Goal: Find contact information: Find contact information

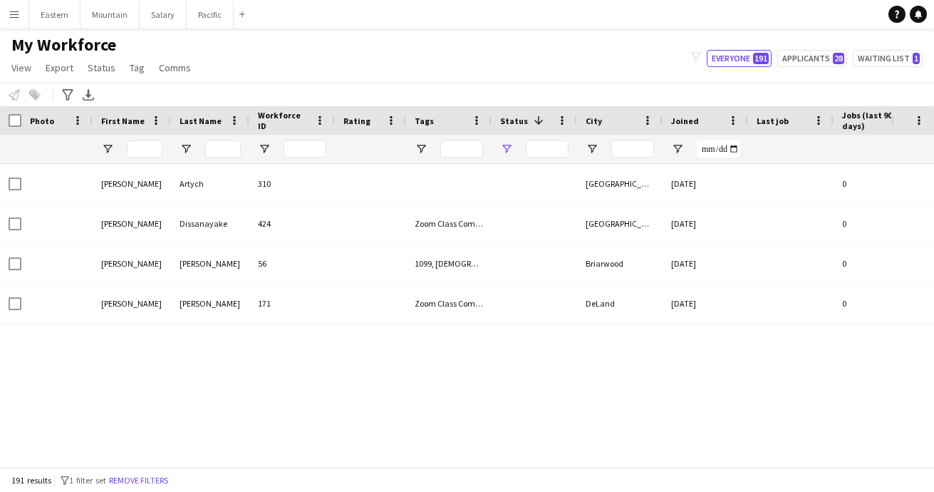
type input "**********"
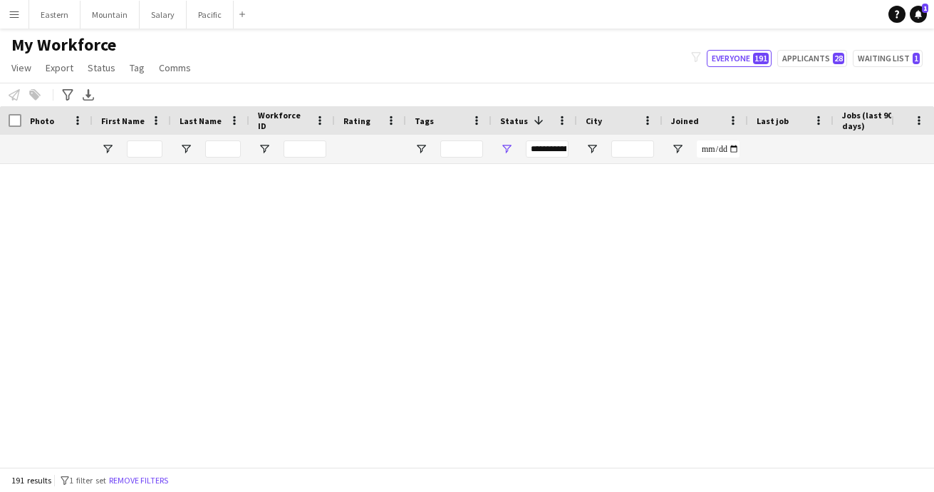
scroll to position [286, 0]
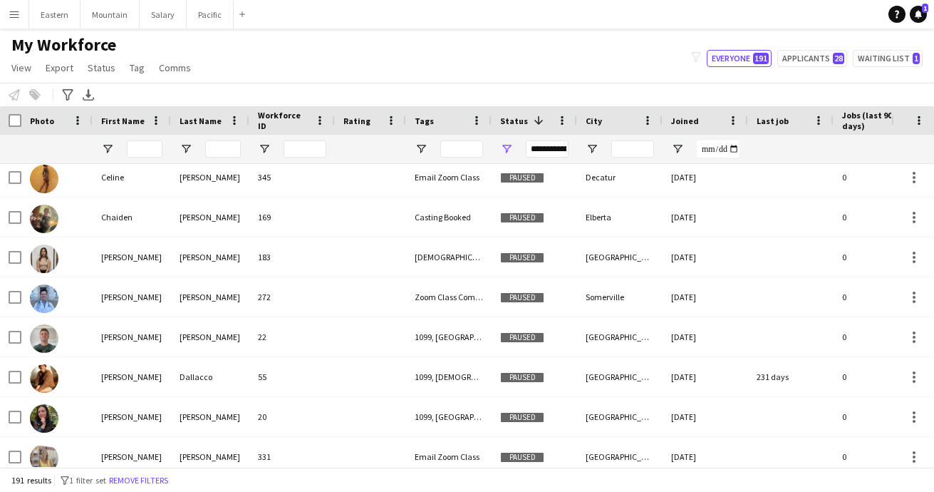
click at [17, 15] on app-icon "Menu" at bounding box center [14, 14] width 11 height 11
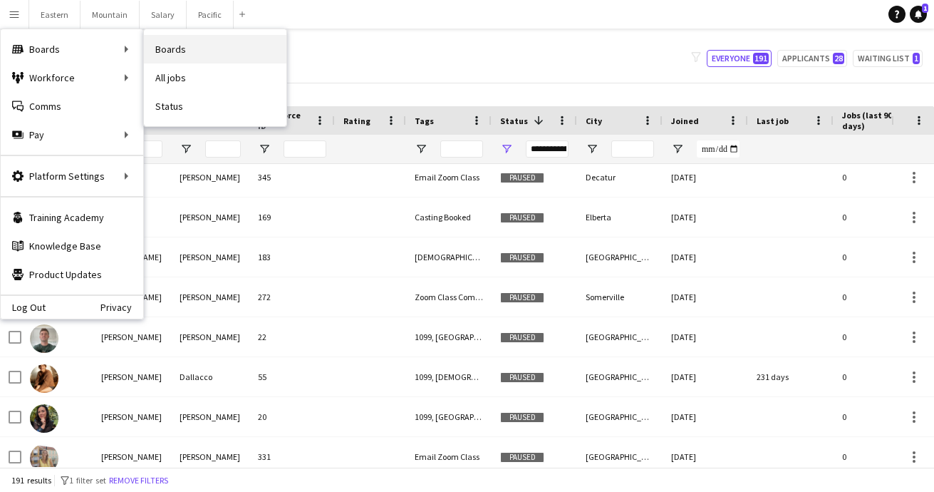
click at [190, 45] on link "Boards" at bounding box center [215, 49] width 143 height 29
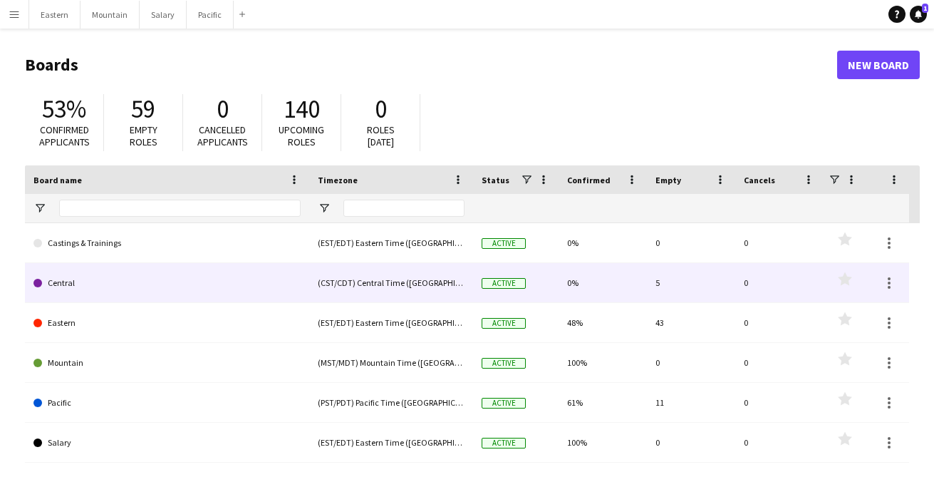
click at [135, 287] on link "Central" at bounding box center [166, 283] width 267 height 40
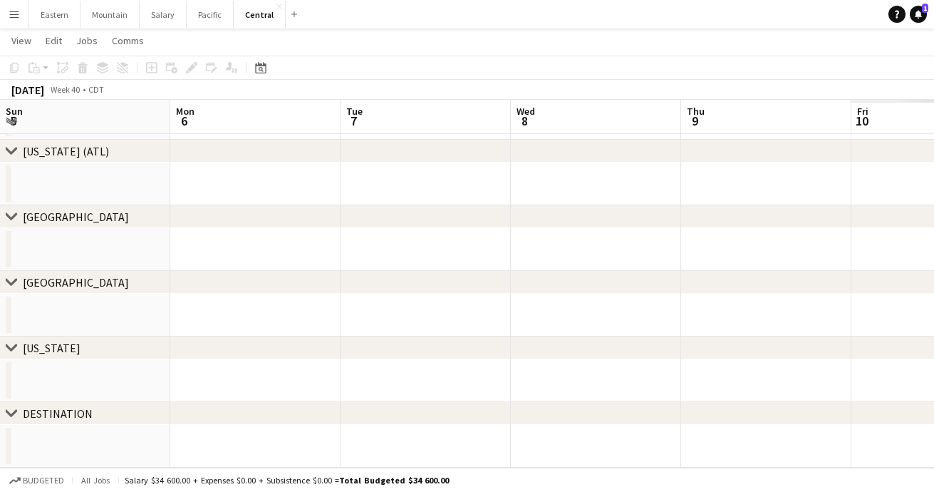
scroll to position [0, 430]
click at [14, 11] on app-icon "Menu" at bounding box center [14, 14] width 11 height 11
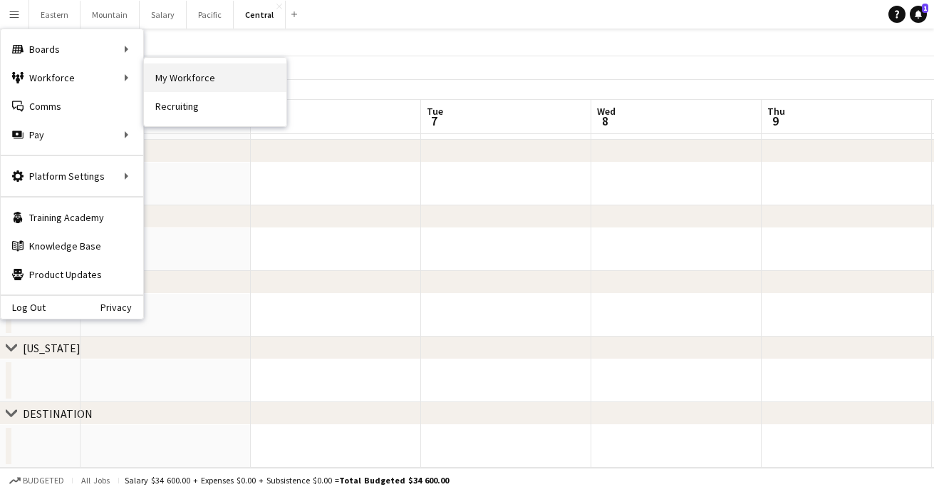
click at [166, 78] on link "My Workforce" at bounding box center [215, 77] width 143 height 29
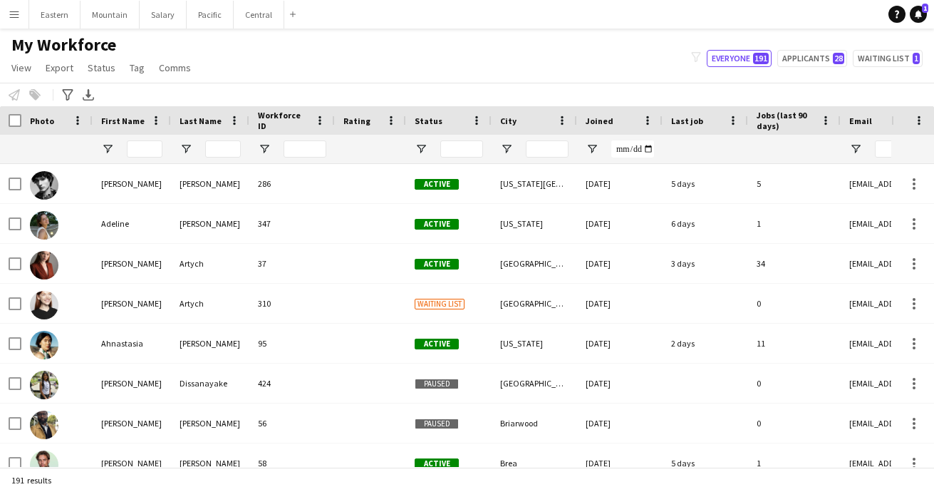
type input "**********"
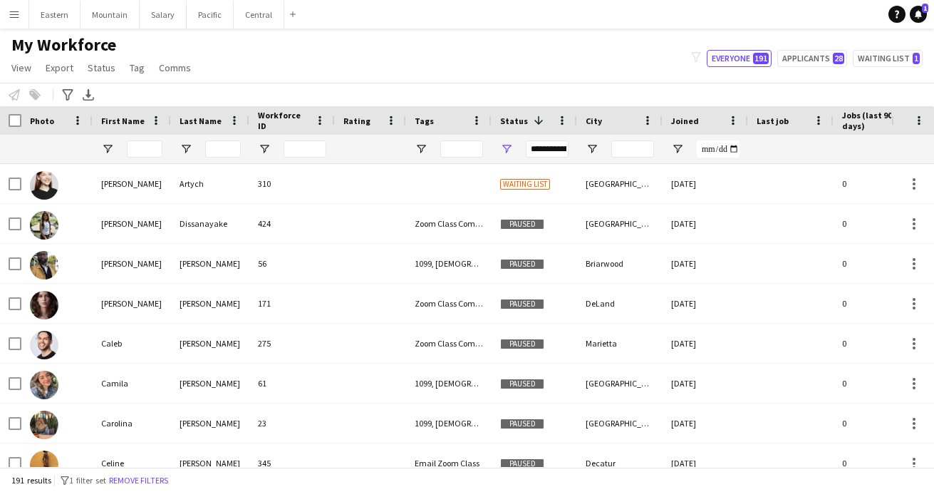
click at [14, 12] on app-icon "Menu" at bounding box center [14, 14] width 11 height 11
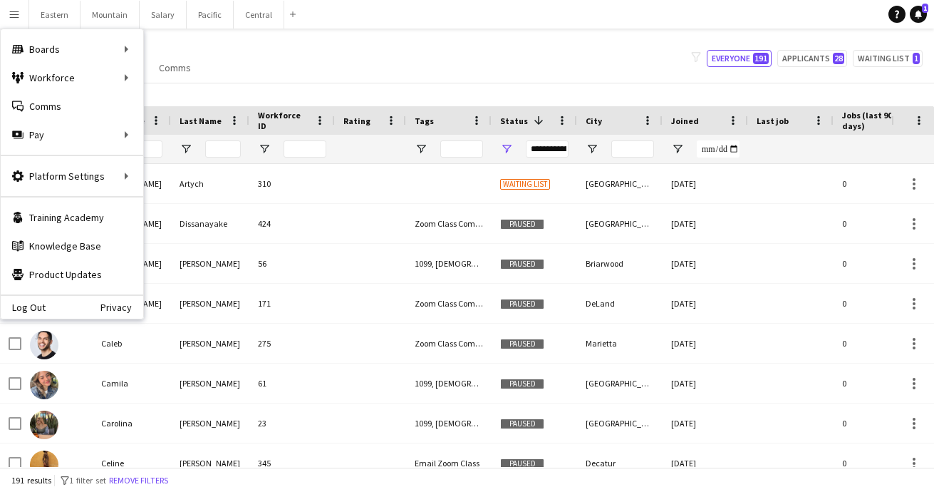
click at [399, 59] on div "My Workforce View Views Default view New view Update view Delete view Edit name…" at bounding box center [467, 58] width 934 height 48
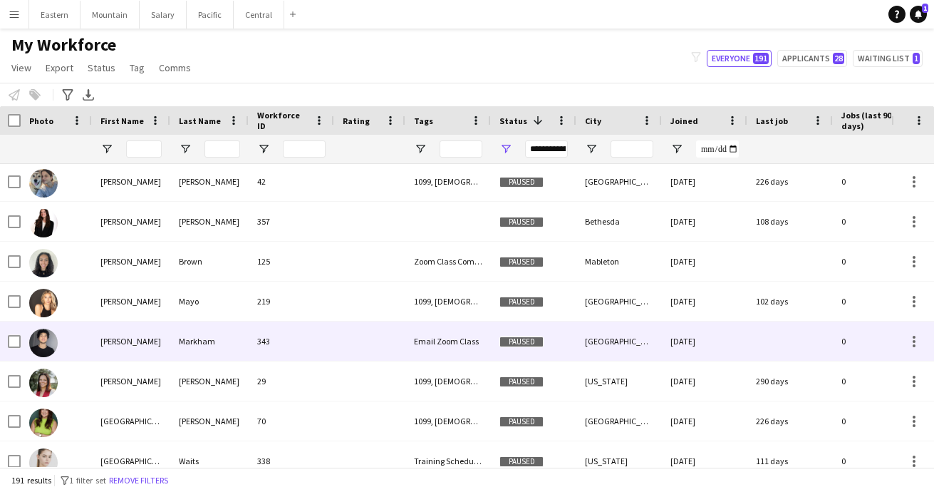
click at [291, 347] on div "343" at bounding box center [292, 340] width 86 height 39
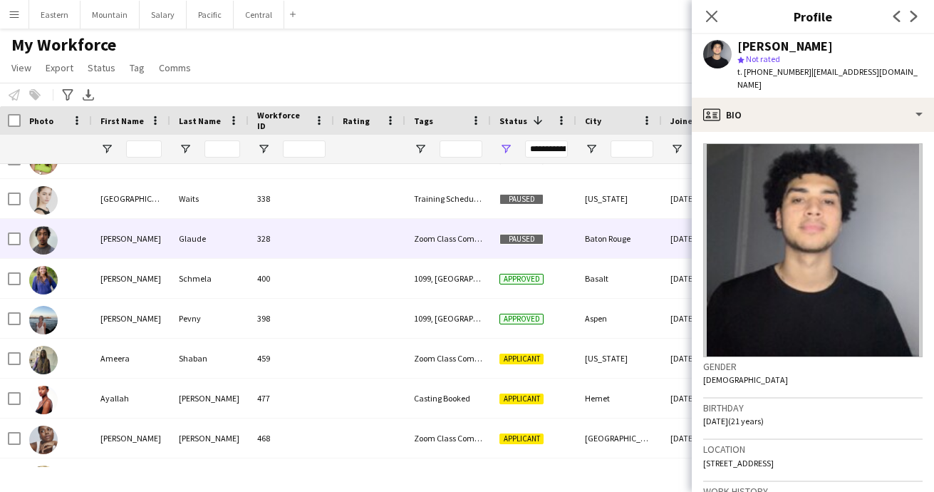
click at [208, 254] on div "Glaude" at bounding box center [209, 238] width 78 height 39
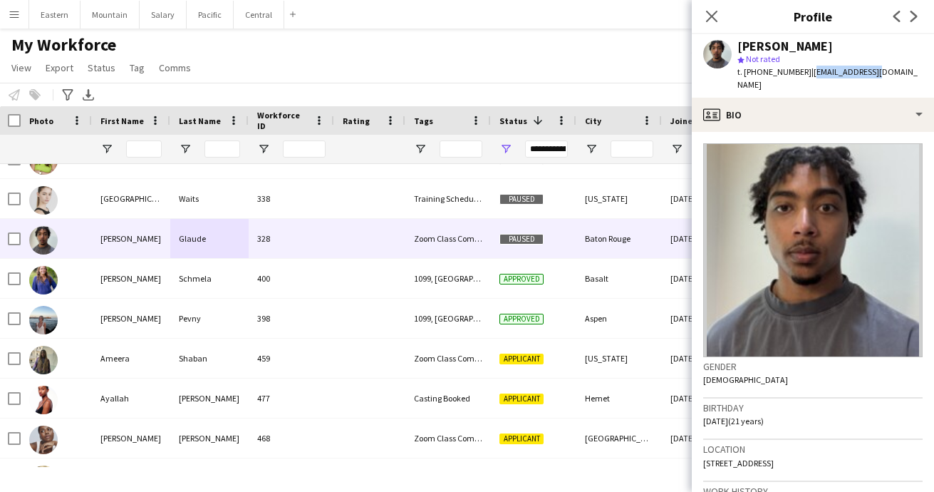
drag, startPoint x: 801, startPoint y: 73, endPoint x: 874, endPoint y: 73, distance: 72.7
click at [874, 73] on div "[PERSON_NAME] star Not rated t. [PHONE_NUMBER] | [EMAIL_ADDRESS][DOMAIN_NAME]" at bounding box center [813, 65] width 242 height 63
copy span "[EMAIL_ADDRESS][DOMAIN_NAME]"
click at [712, 16] on icon at bounding box center [712, 16] width 14 height 14
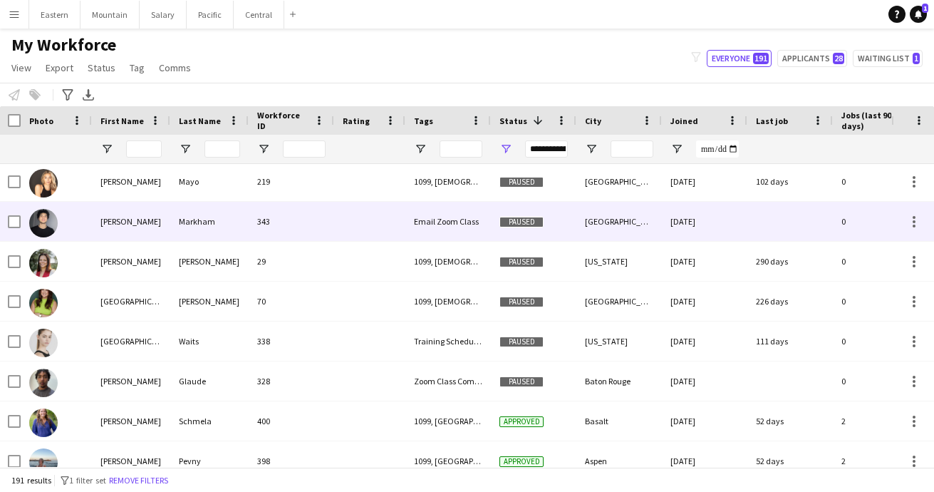
click at [246, 226] on div "Markham" at bounding box center [209, 221] width 78 height 39
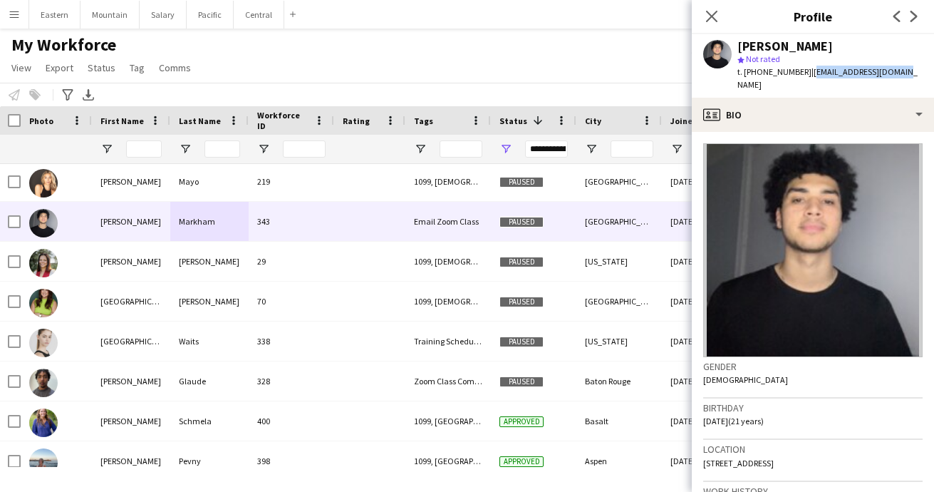
drag, startPoint x: 801, startPoint y: 74, endPoint x: 899, endPoint y: 70, distance: 97.7
click at [899, 70] on div "[PERSON_NAME] star Not rated t. [PHONE_NUMBER] | [EMAIL_ADDRESS][DOMAIN_NAME]" at bounding box center [813, 65] width 242 height 63
copy span "[EMAIL_ADDRESS][DOMAIN_NAME]"
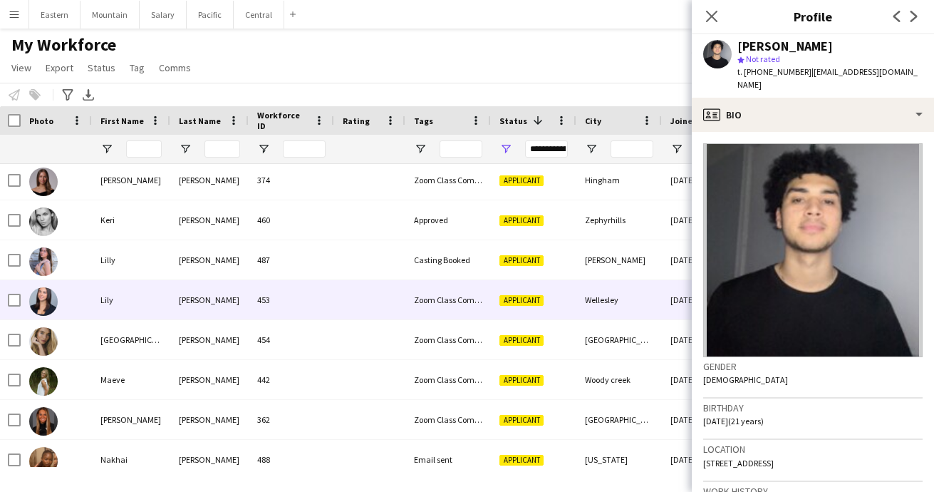
click at [242, 308] on div "[PERSON_NAME]" at bounding box center [209, 299] width 78 height 39
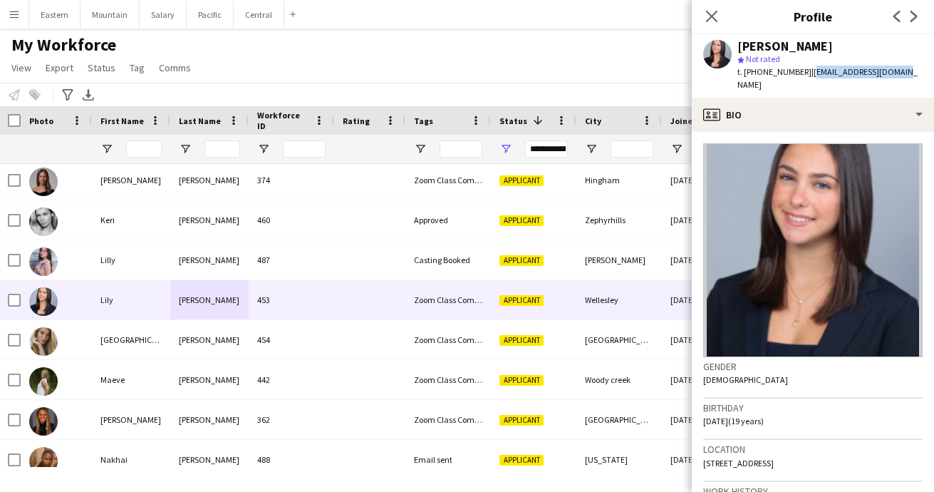
drag, startPoint x: 802, startPoint y: 72, endPoint x: 898, endPoint y: 71, distance: 96.2
click at [898, 71] on app-profile-header "[PERSON_NAME] star Not rated t. [PHONE_NUMBER] | [EMAIL_ADDRESS][DOMAIN_NAME]" at bounding box center [813, 65] width 242 height 63
copy span "[EMAIL_ADDRESS][DOMAIN_NAME]"
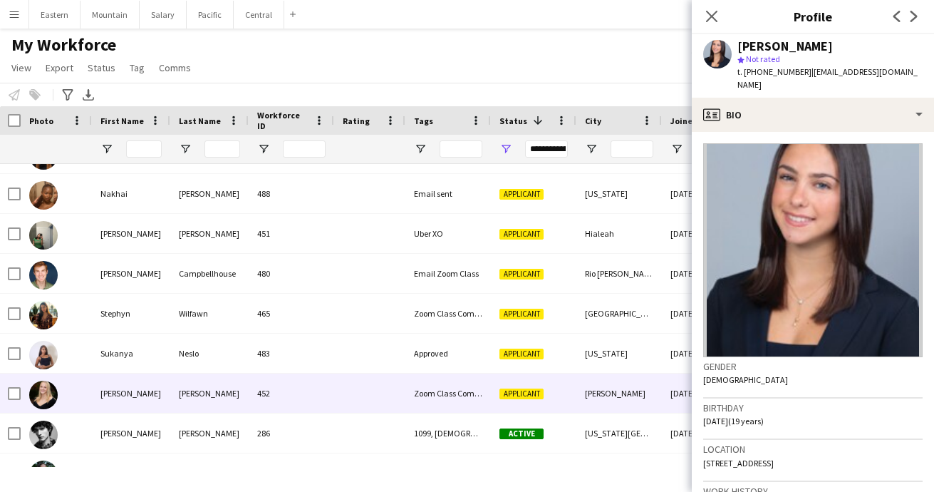
click at [241, 393] on div "[PERSON_NAME]" at bounding box center [209, 392] width 78 height 39
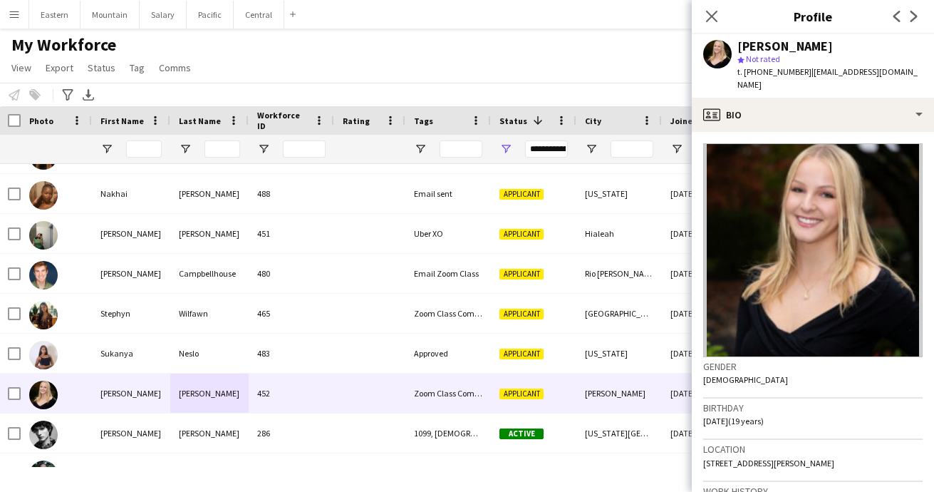
drag, startPoint x: 801, startPoint y: 74, endPoint x: 945, endPoint y: 73, distance: 144.0
click at [934, 73] on html "Menu Boards Boards Boards All jobs Status Workforce Workforce My Workforce Recr…" at bounding box center [467, 246] width 934 height 492
click at [900, 59] on div "star Not rated" at bounding box center [830, 59] width 185 height 13
drag, startPoint x: 803, startPoint y: 74, endPoint x: 921, endPoint y: 76, distance: 118.3
click at [920, 76] on div "[PERSON_NAME] star Not rated t. [PHONE_NUMBER] | [EMAIL_ADDRESS][DOMAIN_NAME]" at bounding box center [813, 65] width 242 height 63
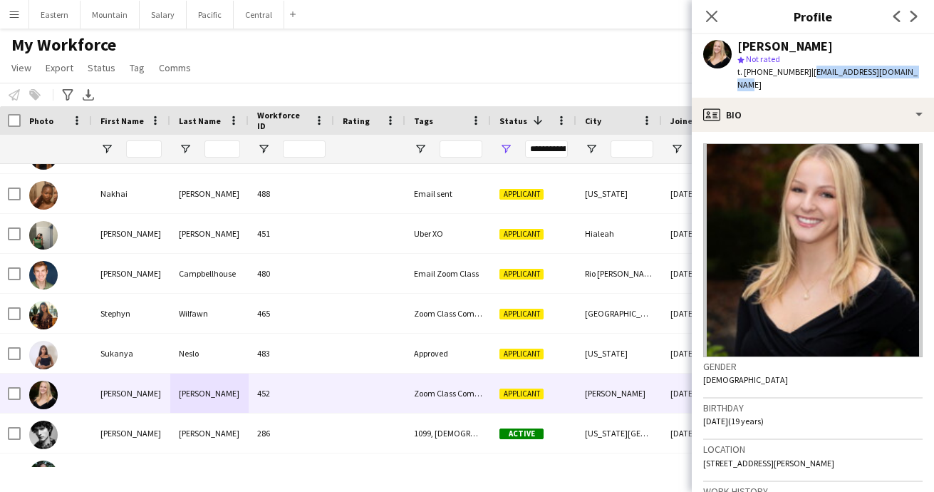
copy span "[EMAIL_ADDRESS][DOMAIN_NAME]"
click at [712, 19] on icon "Close pop-in" at bounding box center [712, 16] width 14 height 14
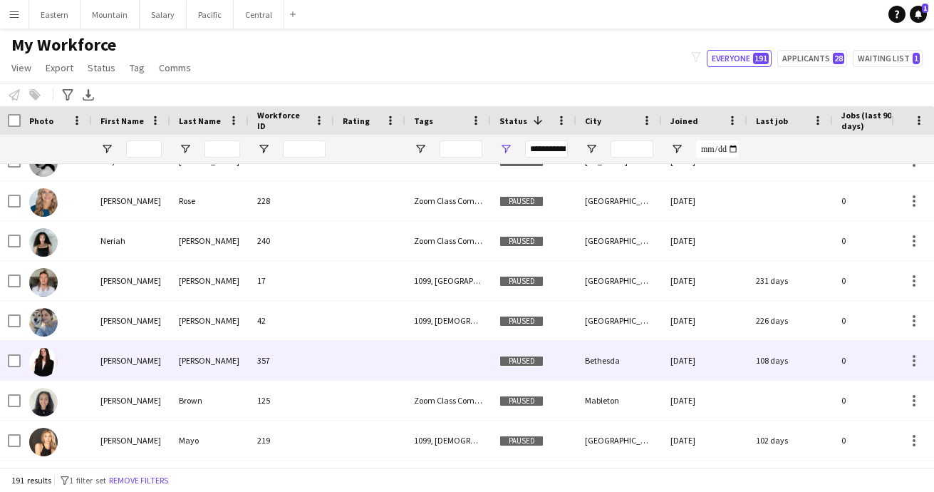
scroll to position [942, 0]
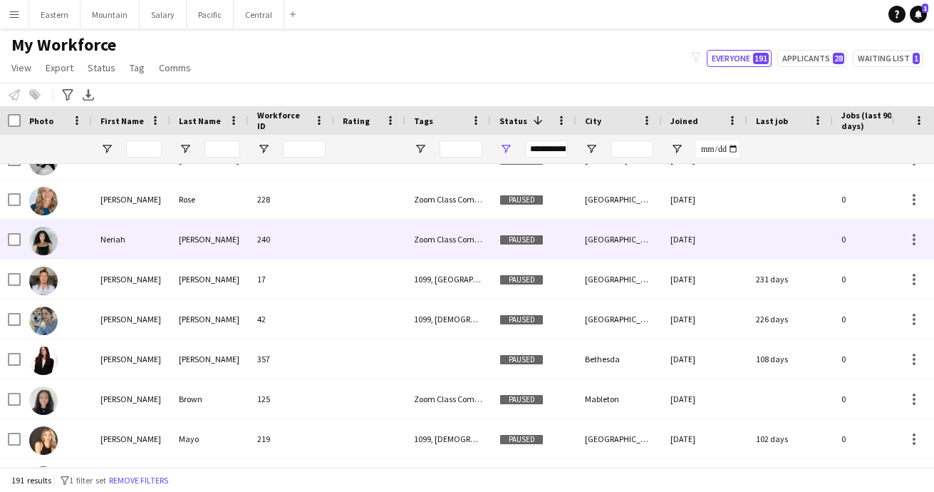
click at [191, 227] on div "[PERSON_NAME]" at bounding box center [209, 239] width 78 height 39
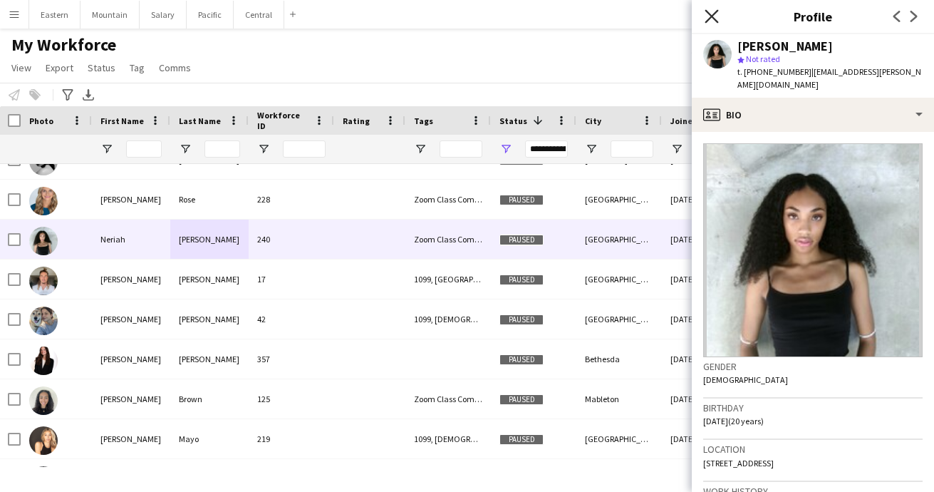
click at [712, 11] on icon "Close pop-in" at bounding box center [712, 16] width 14 height 14
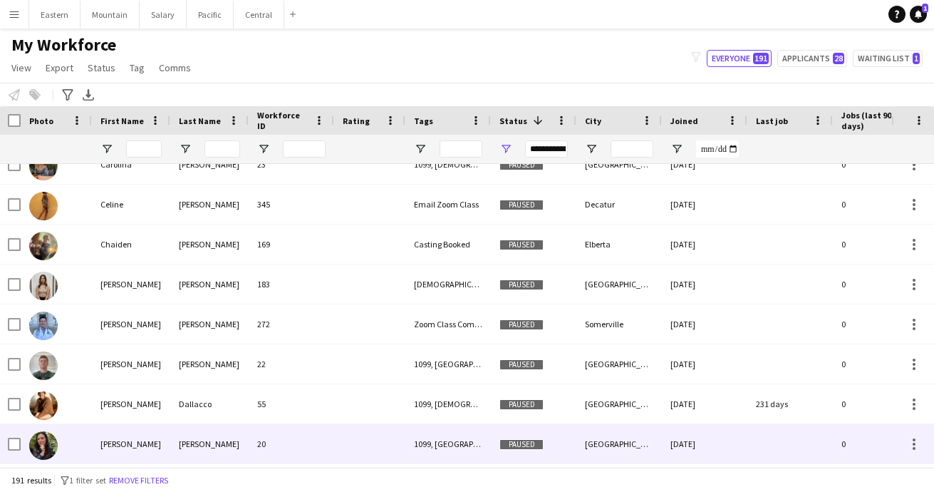
scroll to position [249, 0]
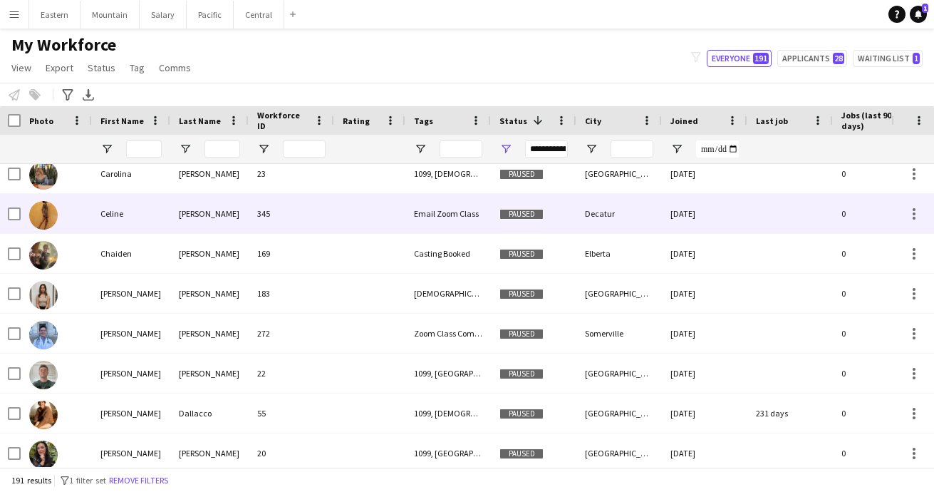
click at [262, 208] on div "345" at bounding box center [292, 213] width 86 height 39
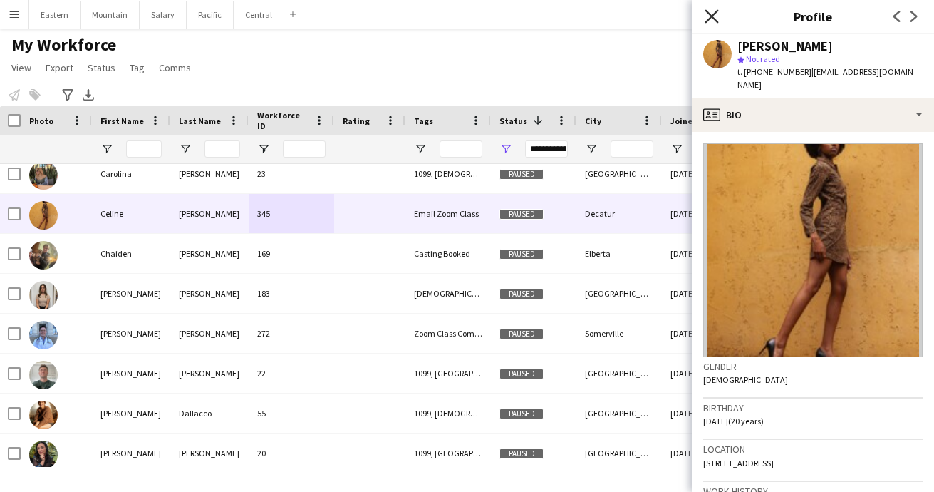
click at [712, 19] on icon "Close pop-in" at bounding box center [712, 16] width 14 height 14
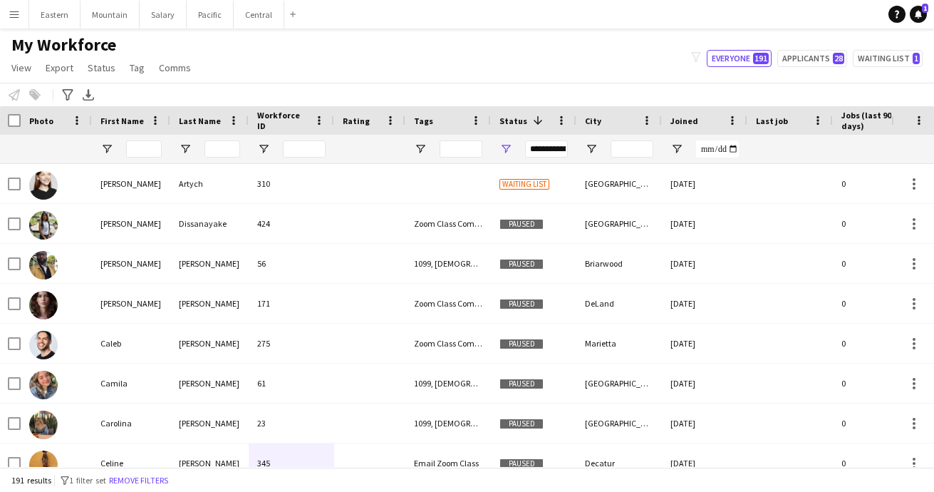
scroll to position [0, 0]
click at [20, 16] on button "Menu" at bounding box center [14, 14] width 29 height 29
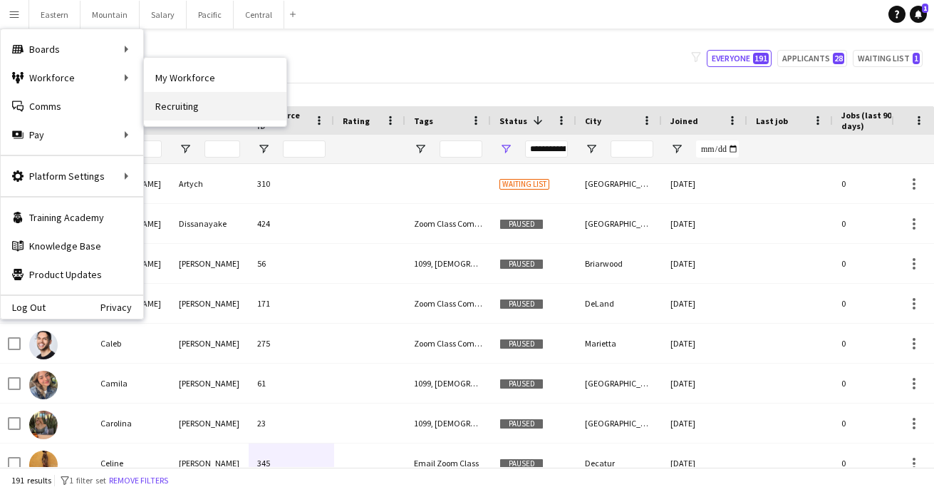
click at [182, 102] on link "Recruiting" at bounding box center [215, 106] width 143 height 29
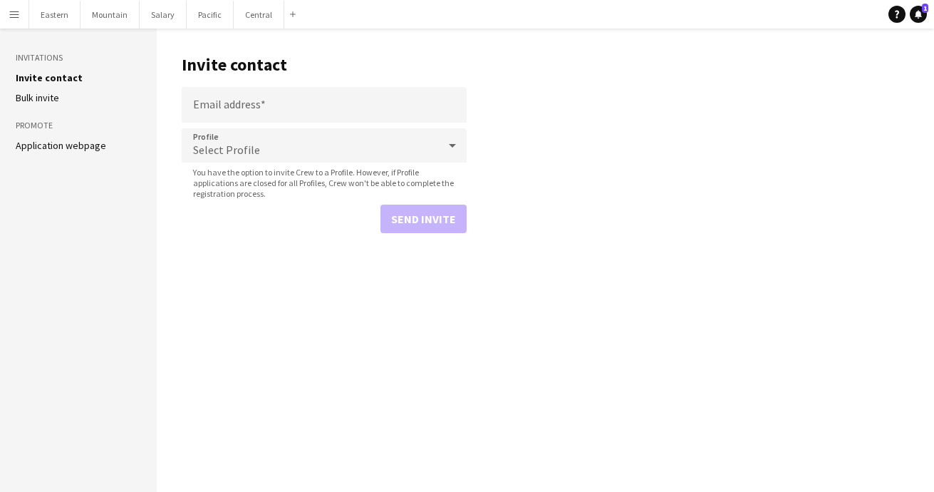
click at [105, 139] on li "Application webpage" at bounding box center [78, 145] width 125 height 13
click at [88, 145] on link "Application webpage" at bounding box center [61, 145] width 91 height 13
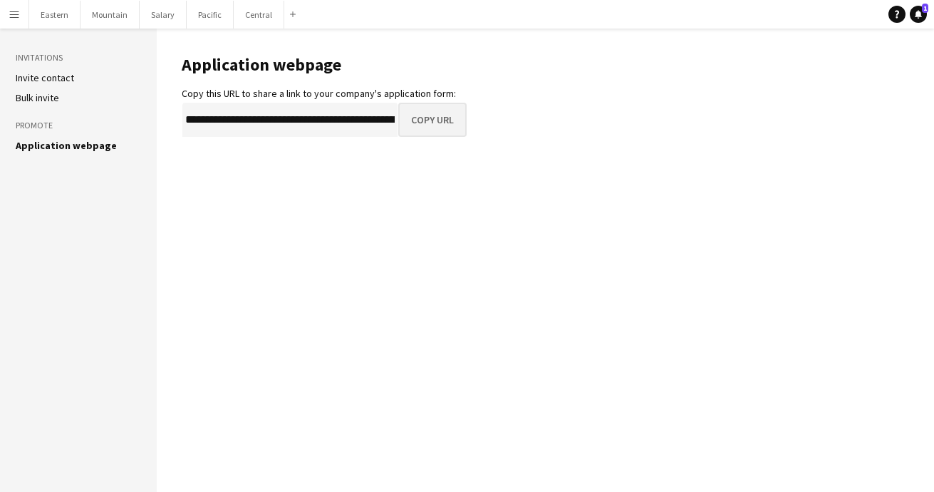
click at [448, 124] on button "Copy URL" at bounding box center [432, 120] width 68 height 34
click at [16, 15] on app-icon "Menu" at bounding box center [14, 14] width 11 height 11
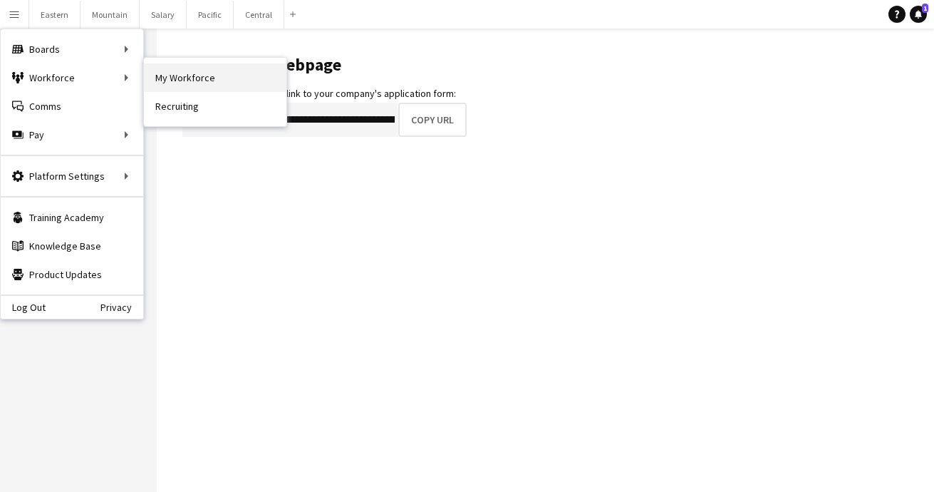
click at [186, 72] on link "My Workforce" at bounding box center [215, 77] width 143 height 29
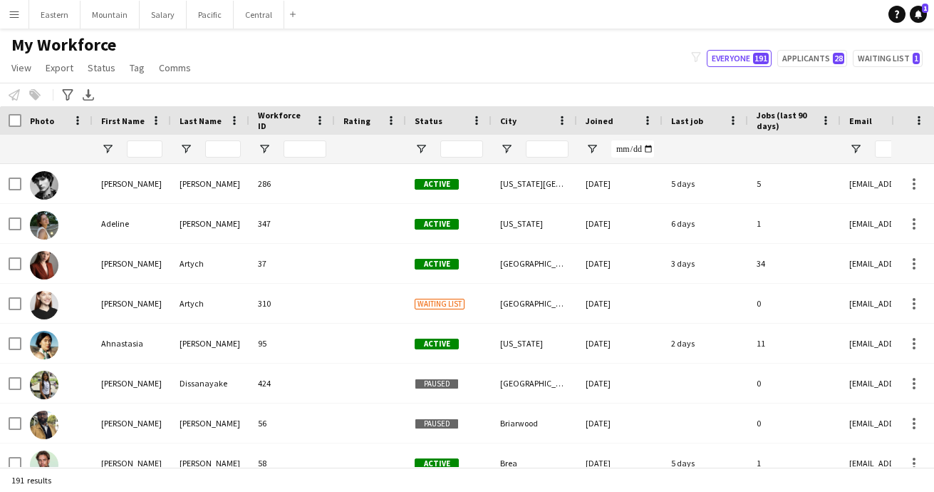
type input "**********"
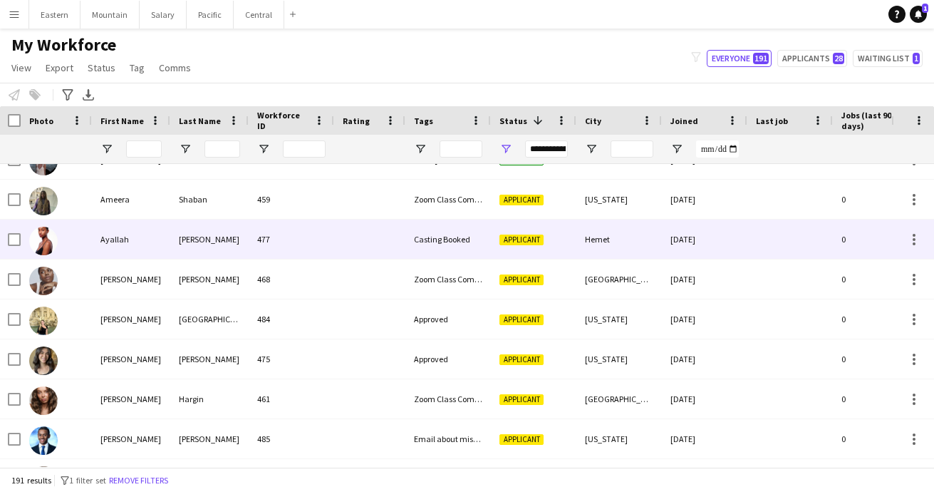
scroll to position [1513, 0]
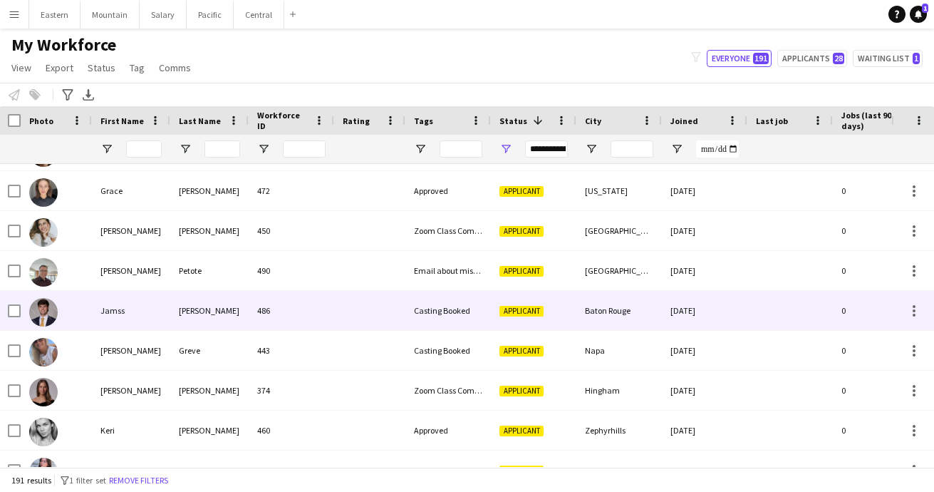
click at [158, 309] on div "Jamss" at bounding box center [131, 310] width 78 height 39
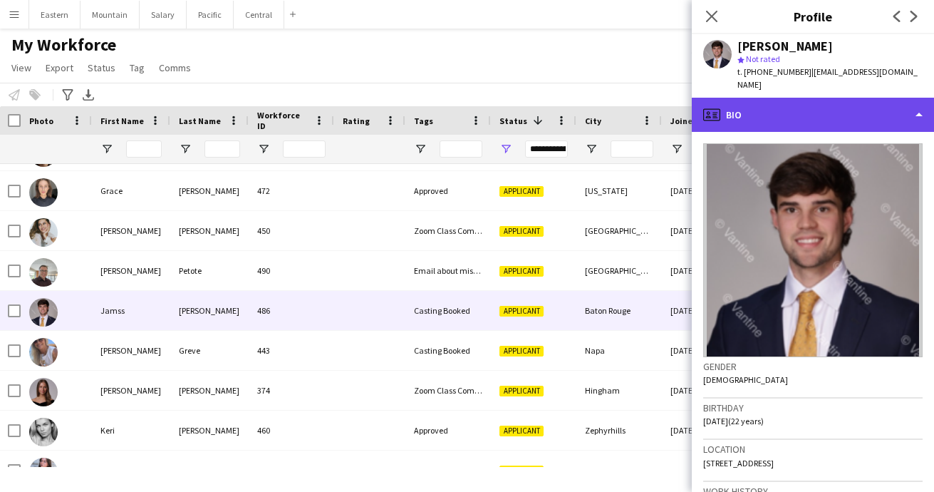
click at [764, 98] on div "profile Bio" at bounding box center [813, 115] width 242 height 34
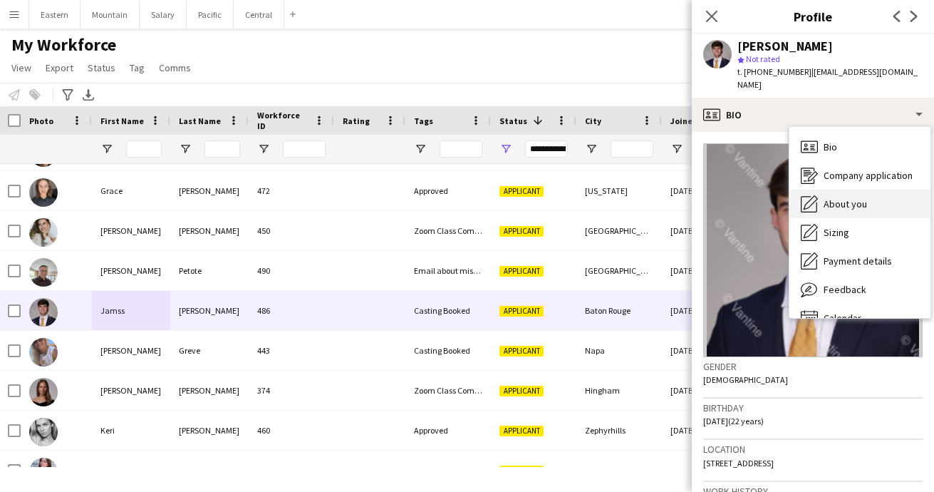
click at [835, 197] on span "About you" at bounding box center [845, 203] width 43 height 13
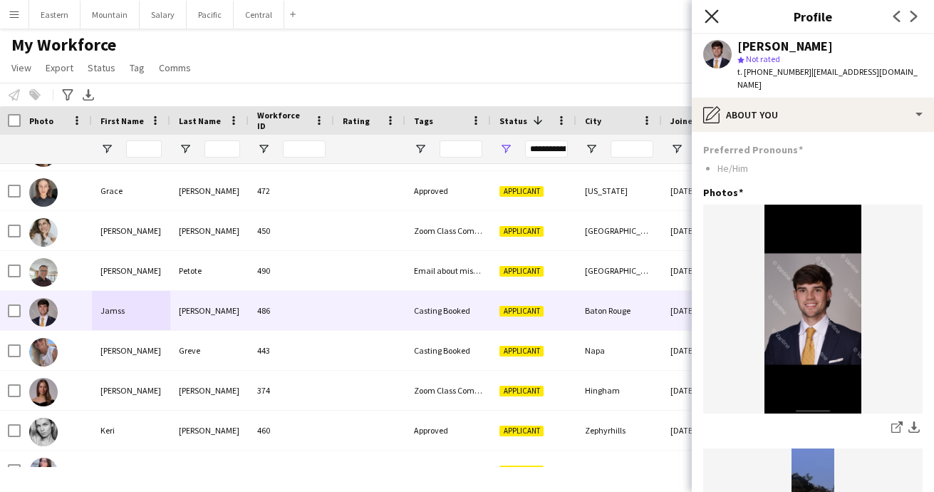
click at [711, 14] on icon "Close pop-in" at bounding box center [712, 16] width 14 height 14
